Goal: Task Accomplishment & Management: Use online tool/utility

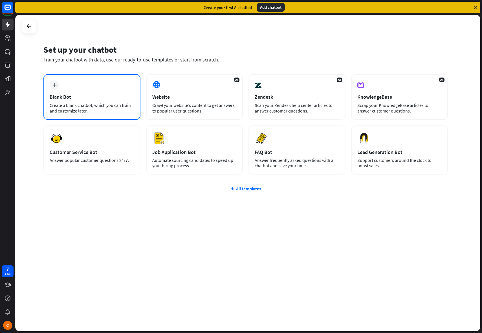
click at [89, 97] on div "Blank Bot" at bounding box center [92, 97] width 85 height 6
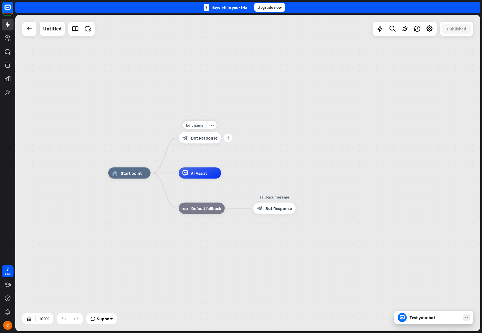
click at [203, 136] on span "Bot Response" at bounding box center [204, 138] width 27 height 6
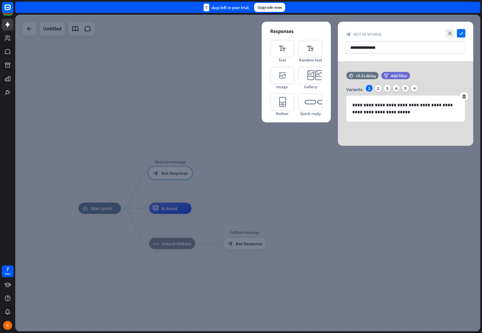
click at [194, 90] on div at bounding box center [247, 173] width 465 height 317
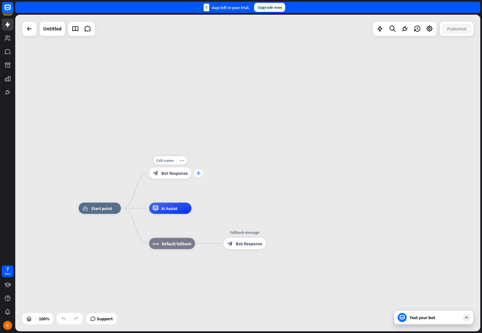
click at [198, 175] on div "plus" at bounding box center [198, 173] width 8 height 8
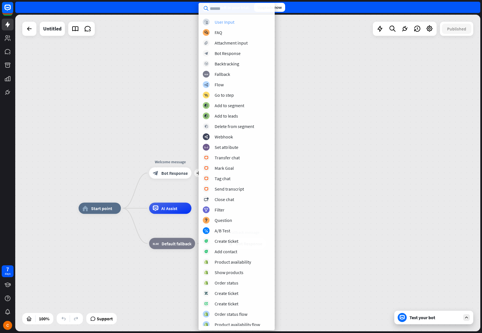
click at [228, 21] on div "User Input" at bounding box center [225, 22] width 20 height 6
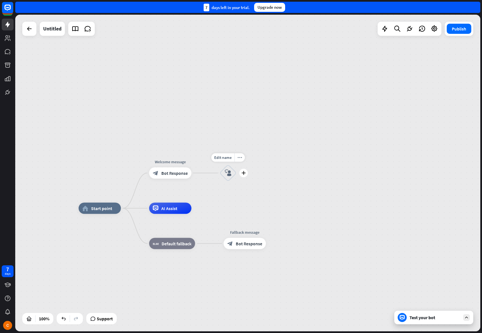
click at [232, 174] on div "block_user_input" at bounding box center [228, 173] width 17 height 17
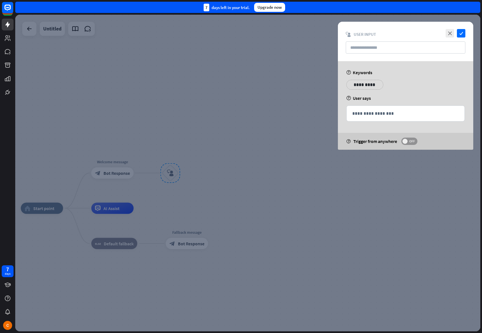
click at [406, 142] on span at bounding box center [404, 141] width 5 height 5
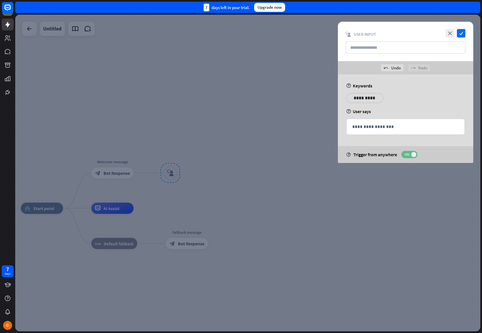
click at [406, 154] on span "ON" at bounding box center [406, 154] width 9 height 5
click at [451, 33] on icon "close" at bounding box center [449, 33] width 8 height 8
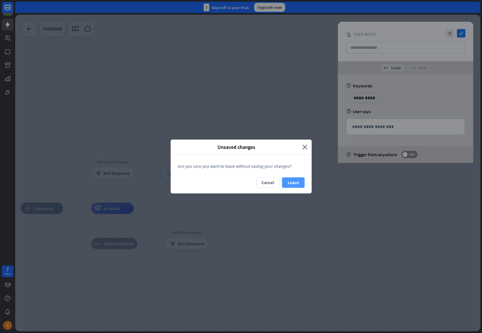
click at [292, 186] on button "Leave" at bounding box center [293, 182] width 23 height 10
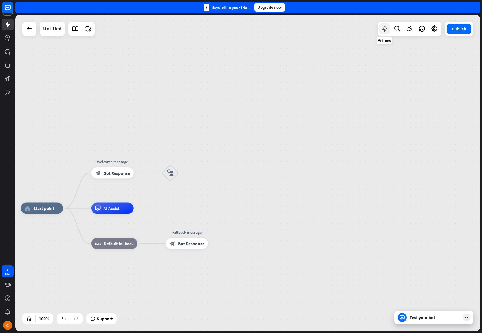
click at [383, 30] on icon at bounding box center [384, 28] width 7 height 7
